Goal: Navigation & Orientation: Find specific page/section

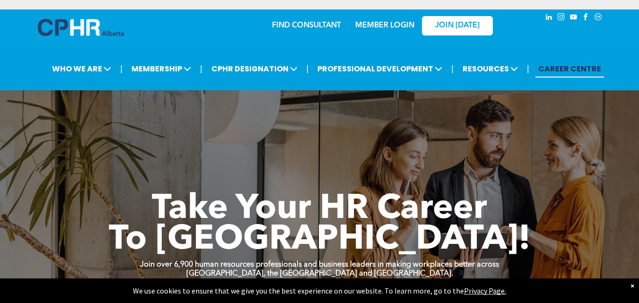
click at [486, 214] on span "Take Your HR Career" at bounding box center [319, 209] width 335 height 34
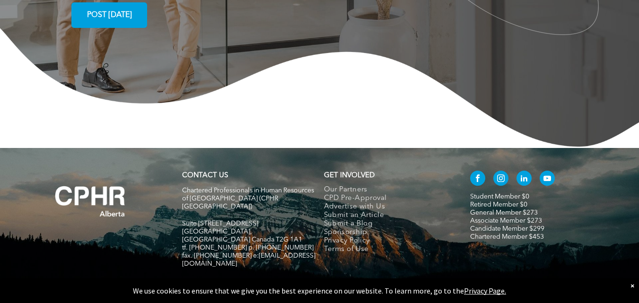
scroll to position [1756, 0]
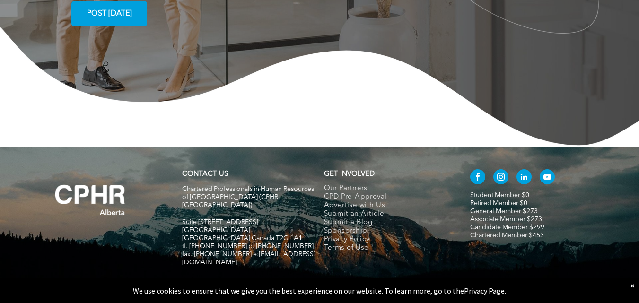
click at [633, 286] on div "×" at bounding box center [632, 285] width 4 height 9
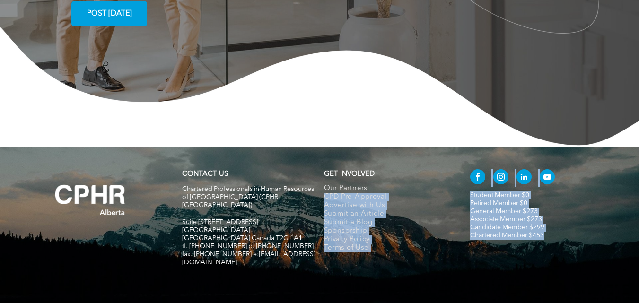
drag, startPoint x: 586, startPoint y: 219, endPoint x: 442, endPoint y: 154, distance: 157.2
click at [442, 165] on div "CONTACT US Chartered Professionals in Human Resources of Alberta (CPHR Alberta)…" at bounding box center [319, 222] width 567 height 114
click at [442, 165] on div "GET INVOLVED Our Partners CPD Pre-Approval Advertise with Us Submit an Article …" at bounding box center [391, 222] width 142 height 114
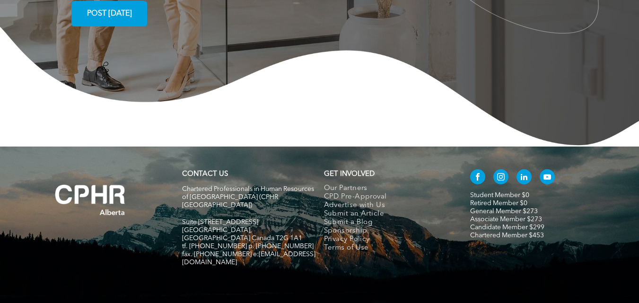
click at [451, 184] on nav "Our Partners CPD Pre-Approval Advertise with Us Submit an Article Submit a Blog…" at bounding box center [390, 221] width 133 height 74
click at [573, 232] on p "Chartered Member $453" at bounding box center [536, 236] width 133 height 8
click at [555, 232] on p "Chartered Member $453" at bounding box center [536, 236] width 133 height 8
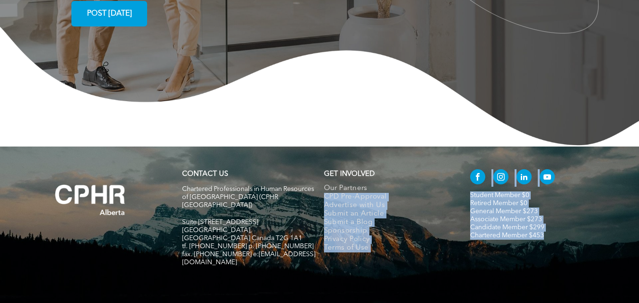
drag, startPoint x: 543, startPoint y: 204, endPoint x: 452, endPoint y: 161, distance: 100.0
click at [457, 165] on div "CONTACT US Chartered Professionals in Human Resources of Alberta (CPHR Alberta)…" at bounding box center [319, 222] width 567 height 114
click at [446, 184] on link "Our Partners" at bounding box center [387, 188] width 126 height 9
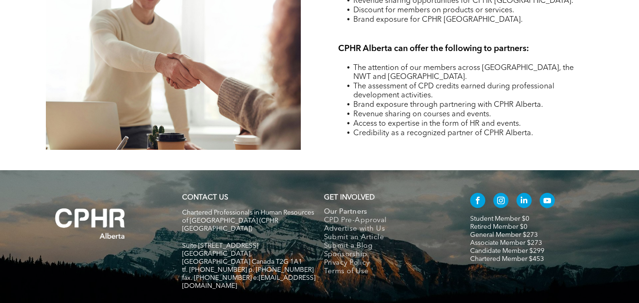
scroll to position [1496, 0]
